Goal: Task Accomplishment & Management: Use online tool/utility

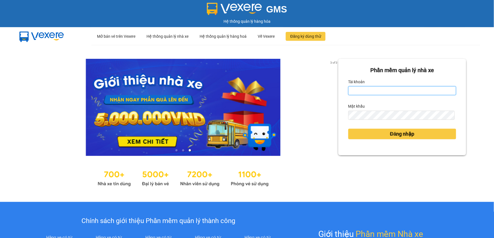
type input "[PERSON_NAME].[PERSON_NAME]"
click at [379, 93] on input "[PERSON_NAME].[PERSON_NAME]" at bounding box center [402, 90] width 108 height 9
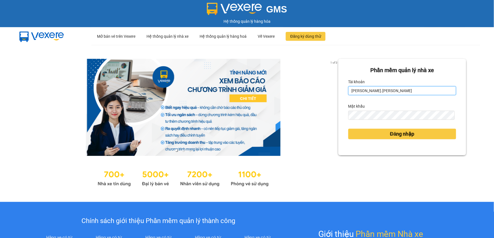
click at [379, 93] on input "[PERSON_NAME].[PERSON_NAME]" at bounding box center [402, 90] width 108 height 9
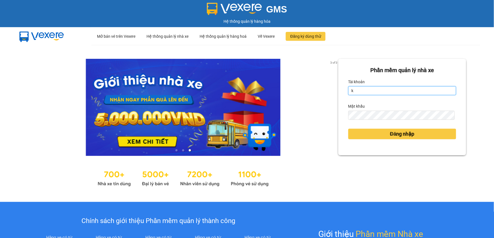
type input "kienbinh.minhtam"
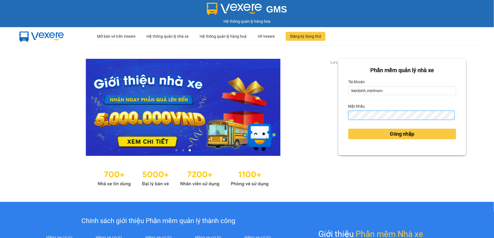
click at [348, 129] on button "Đăng nhập" at bounding box center [402, 134] width 108 height 11
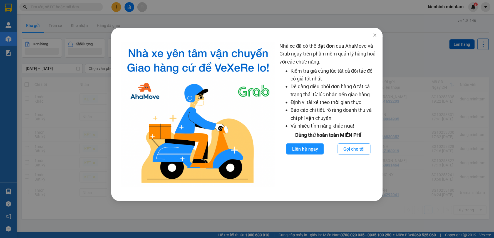
click at [204, 224] on div "Nhà xe đã có thể đặt đơn qua AhaMove và Grab ngay trên phần mềm quản lý hàng ho…" at bounding box center [247, 119] width 494 height 238
